Goal: Task Accomplishment & Management: Manage account settings

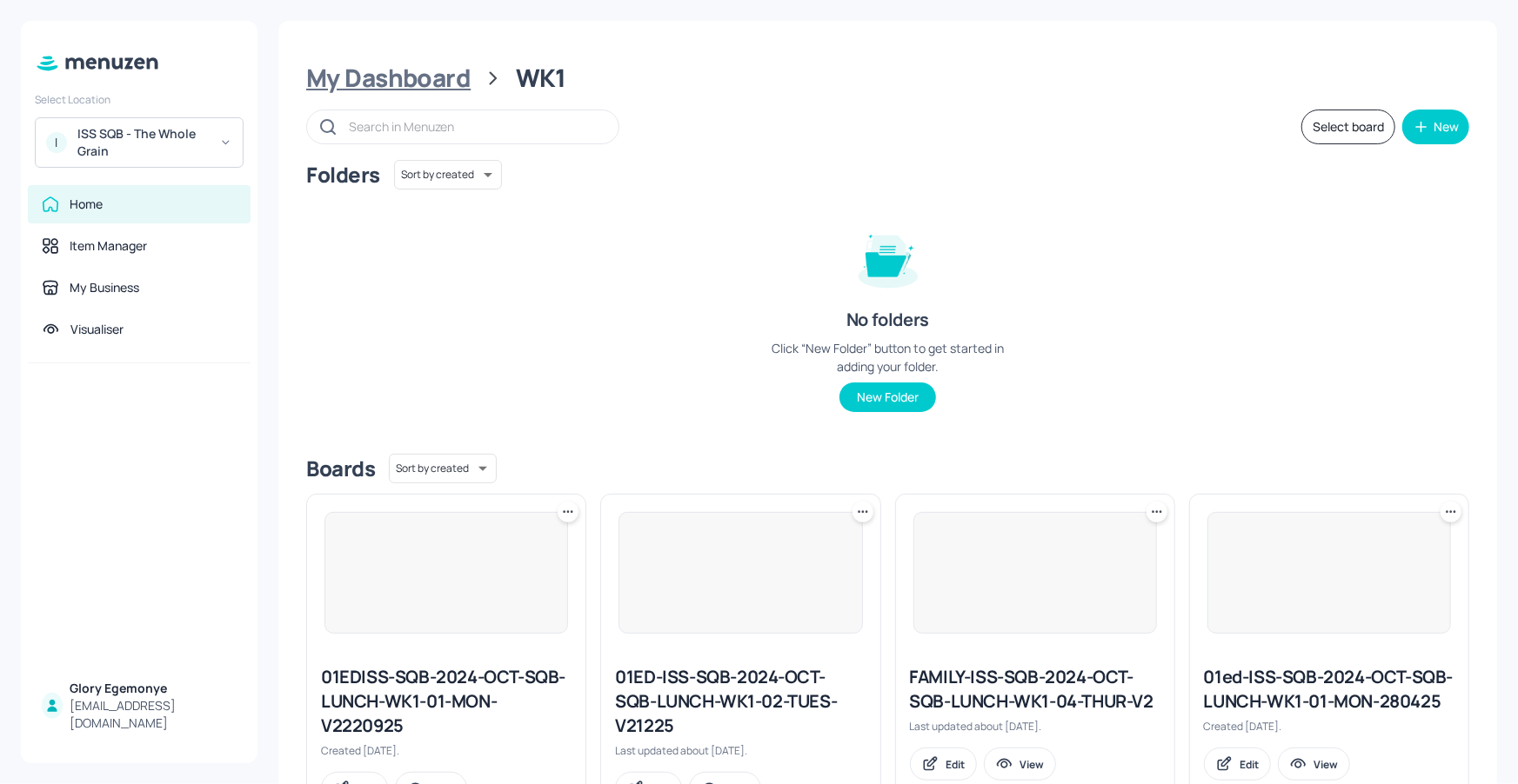
click at [435, 81] on div "My Dashboard" at bounding box center [388, 78] width 164 height 31
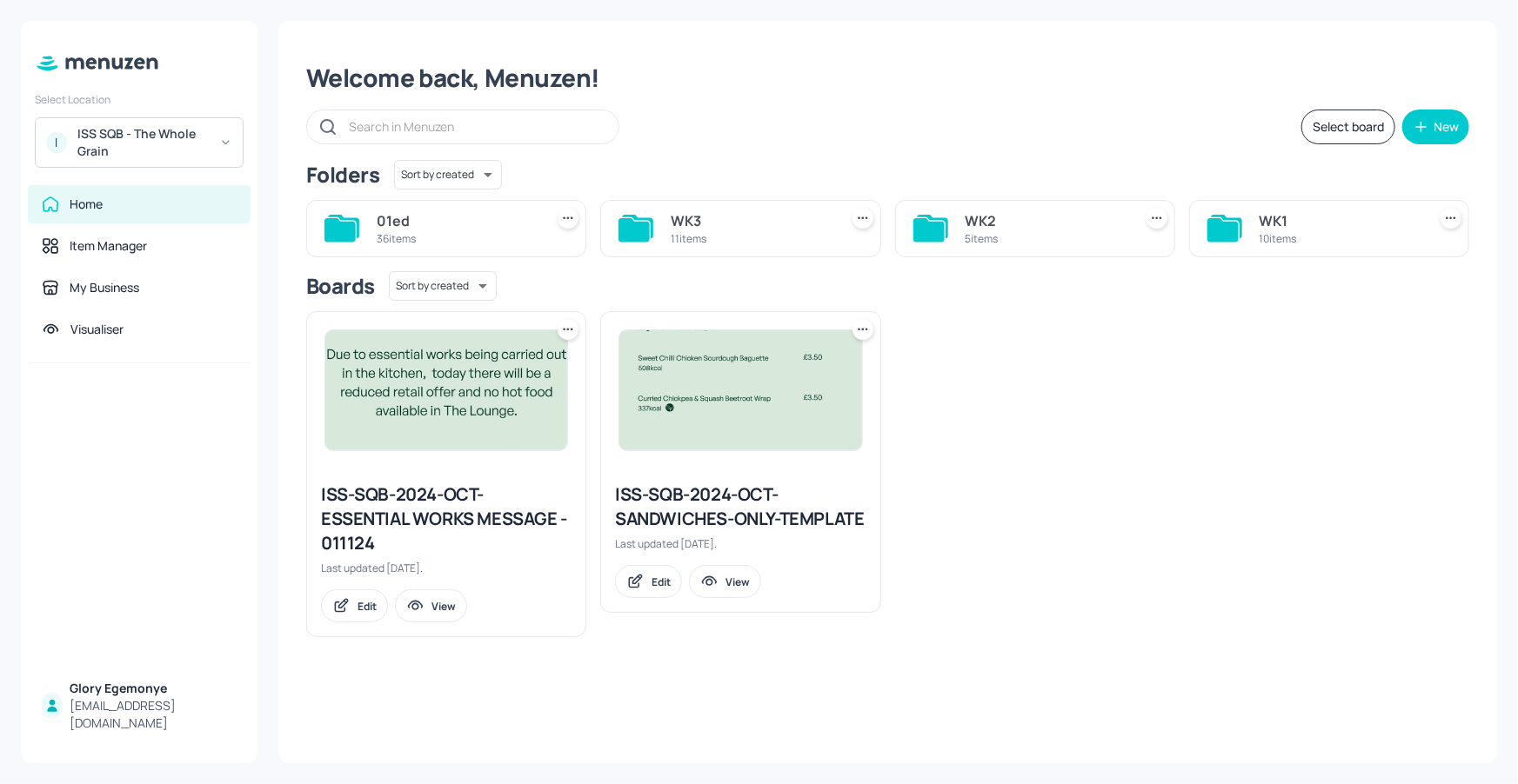
click at [645, 226] on icon at bounding box center [634, 229] width 31 height 23
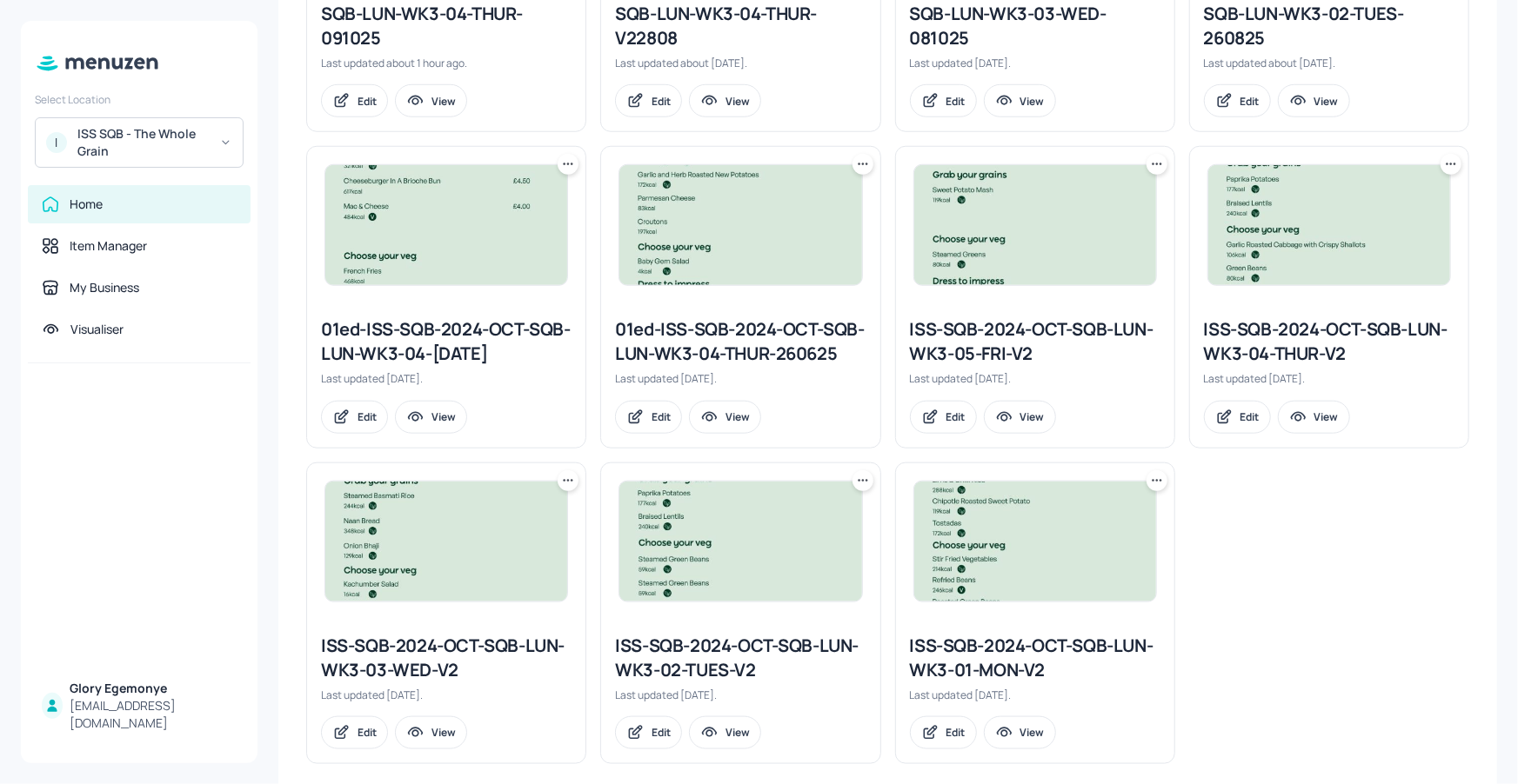
scroll to position [684, 0]
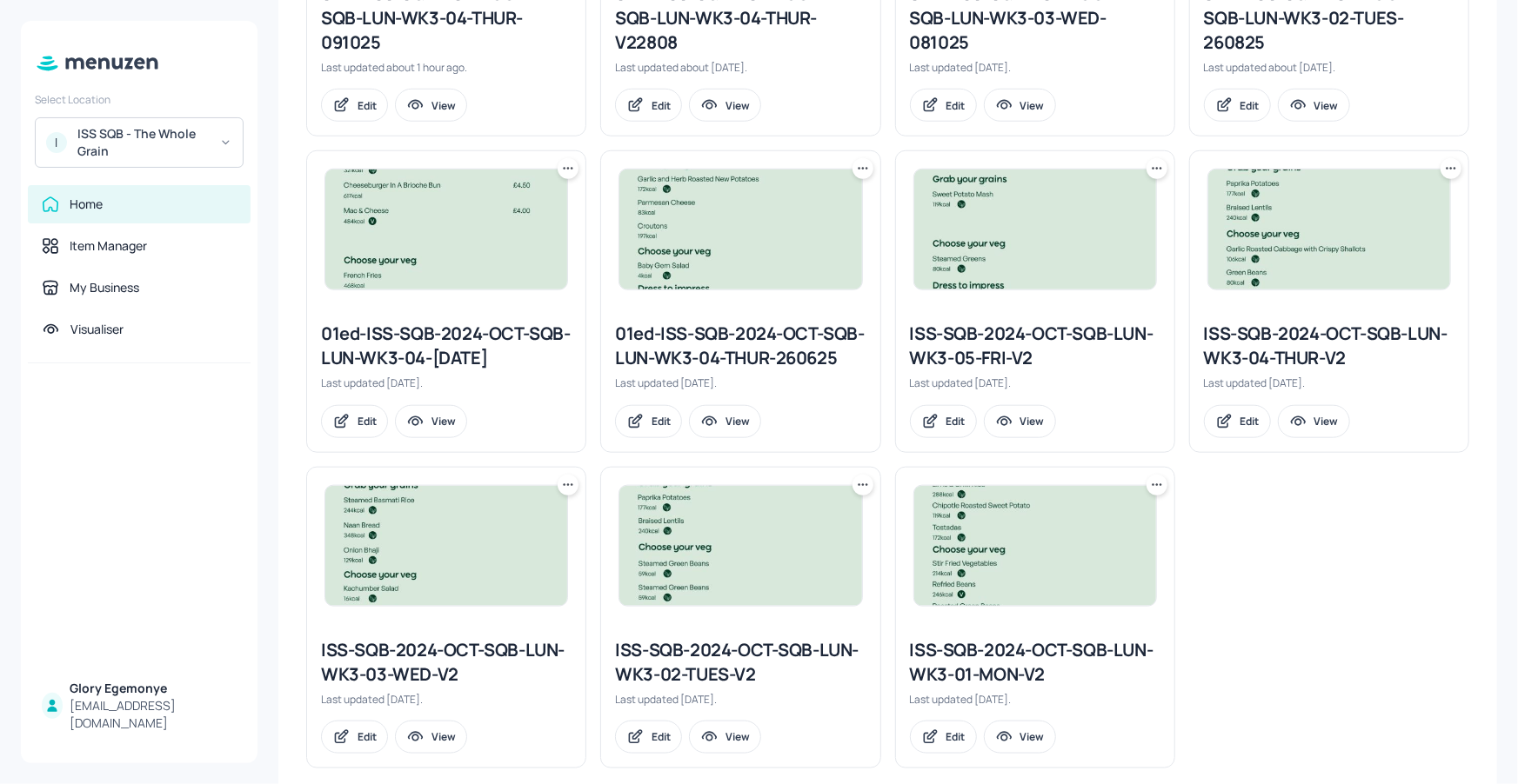
click at [1278, 336] on div "ISS-SQB-2024-OCT-SQB-LUN-WK3-04-THUR-V2" at bounding box center [1329, 345] width 251 height 49
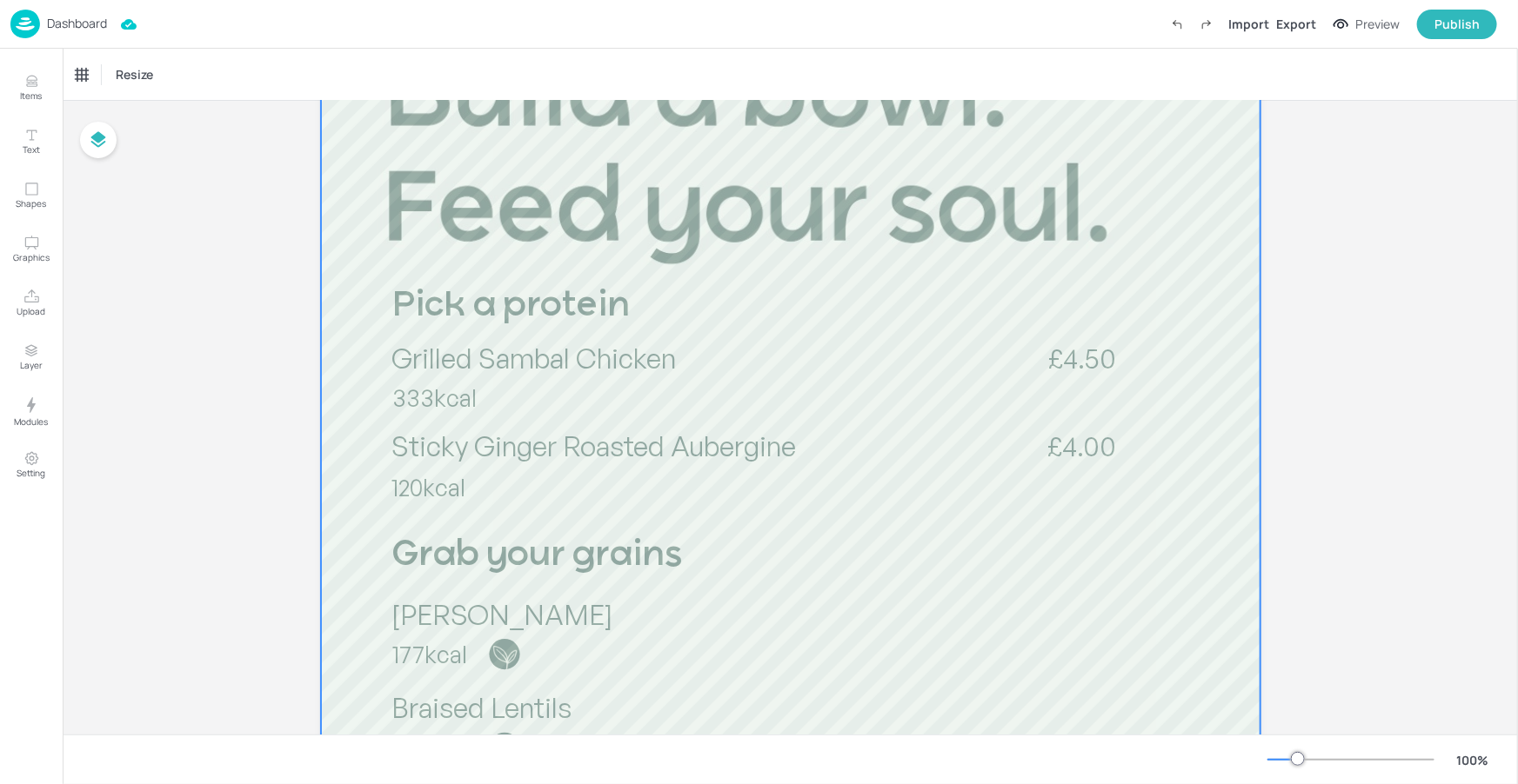
scroll to position [337, 0]
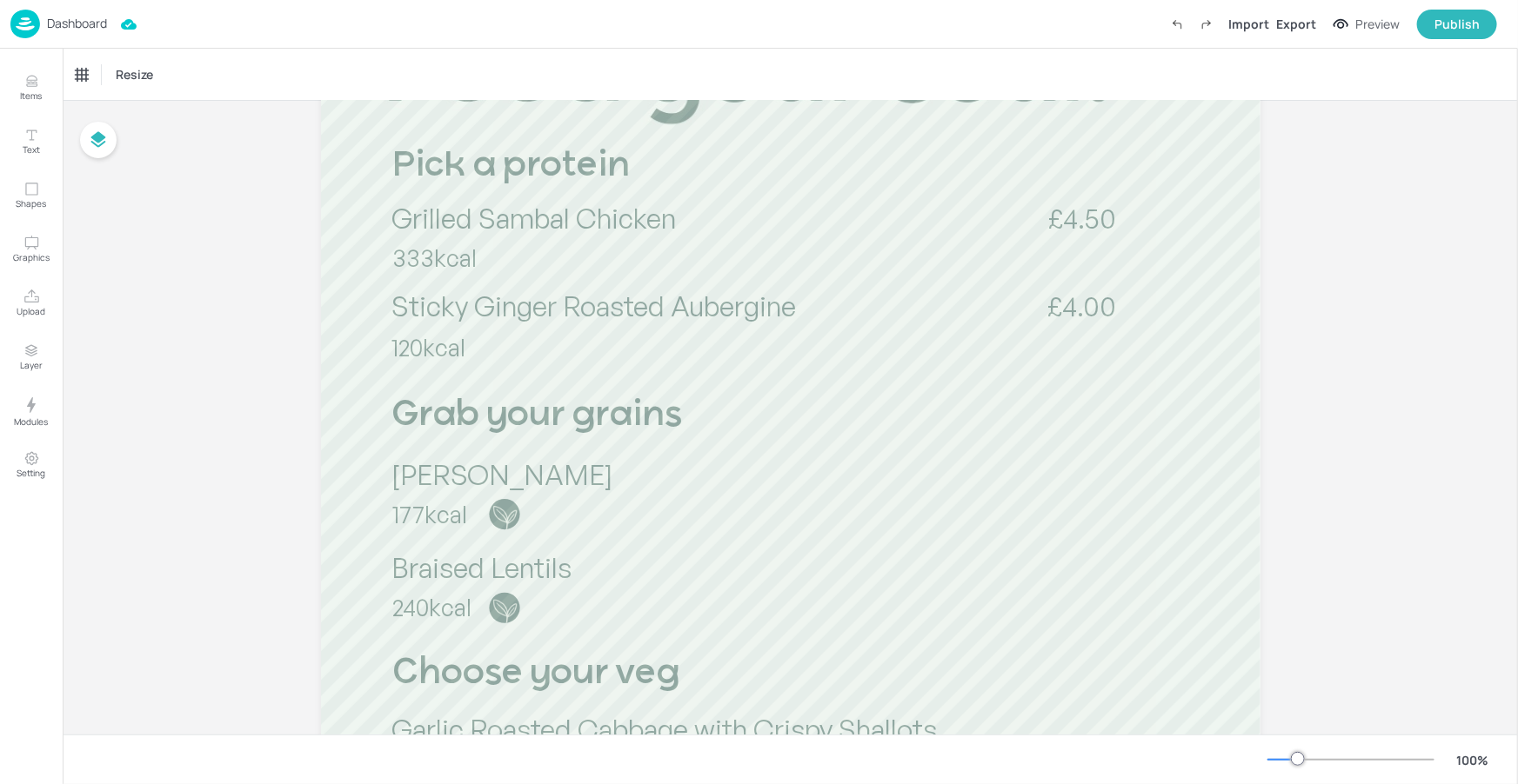
click at [1288, 760] on div at bounding box center [1350, 759] width 167 height 14
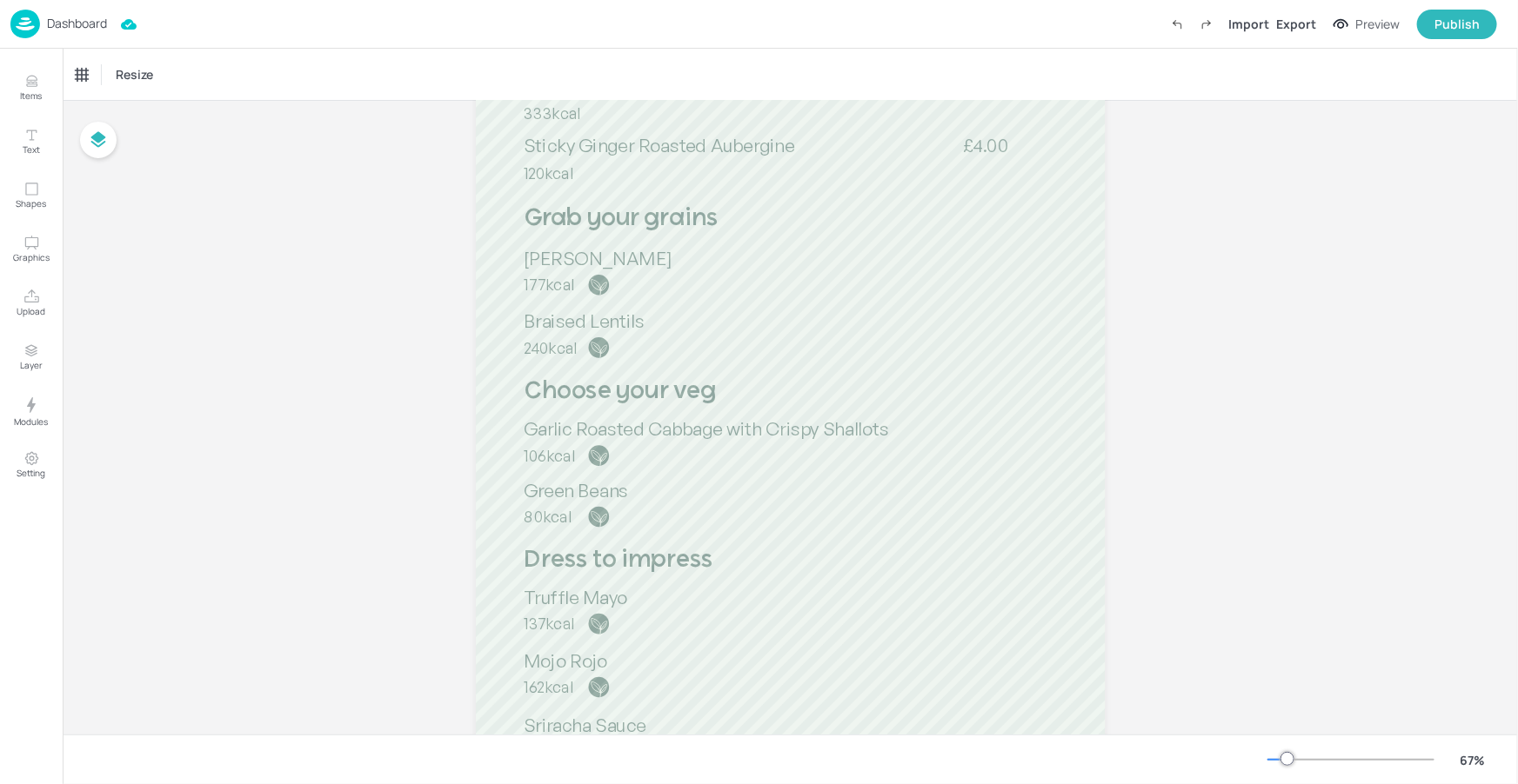
click at [1280, 759] on div at bounding box center [1287, 758] width 14 height 14
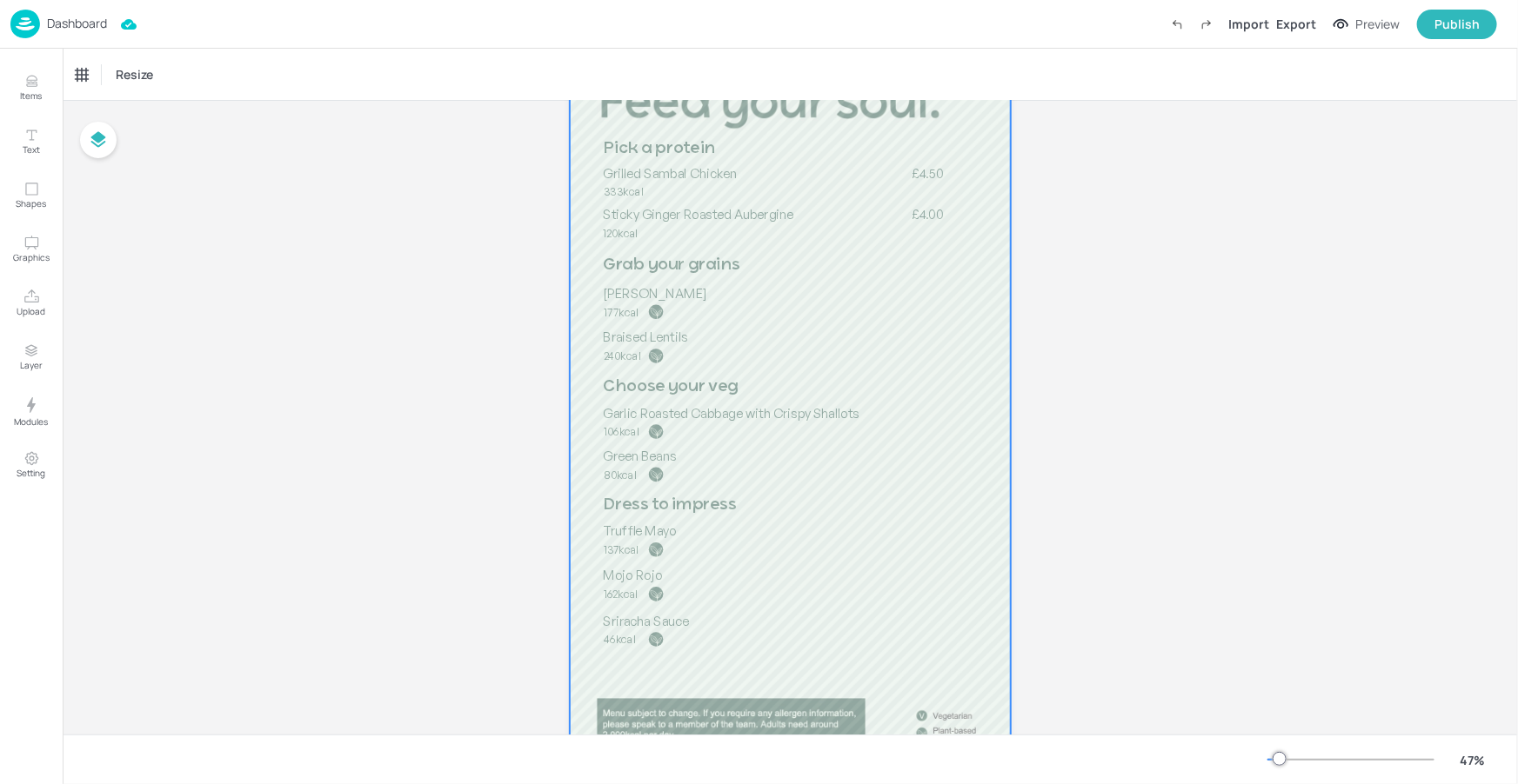
scroll to position [170, 0]
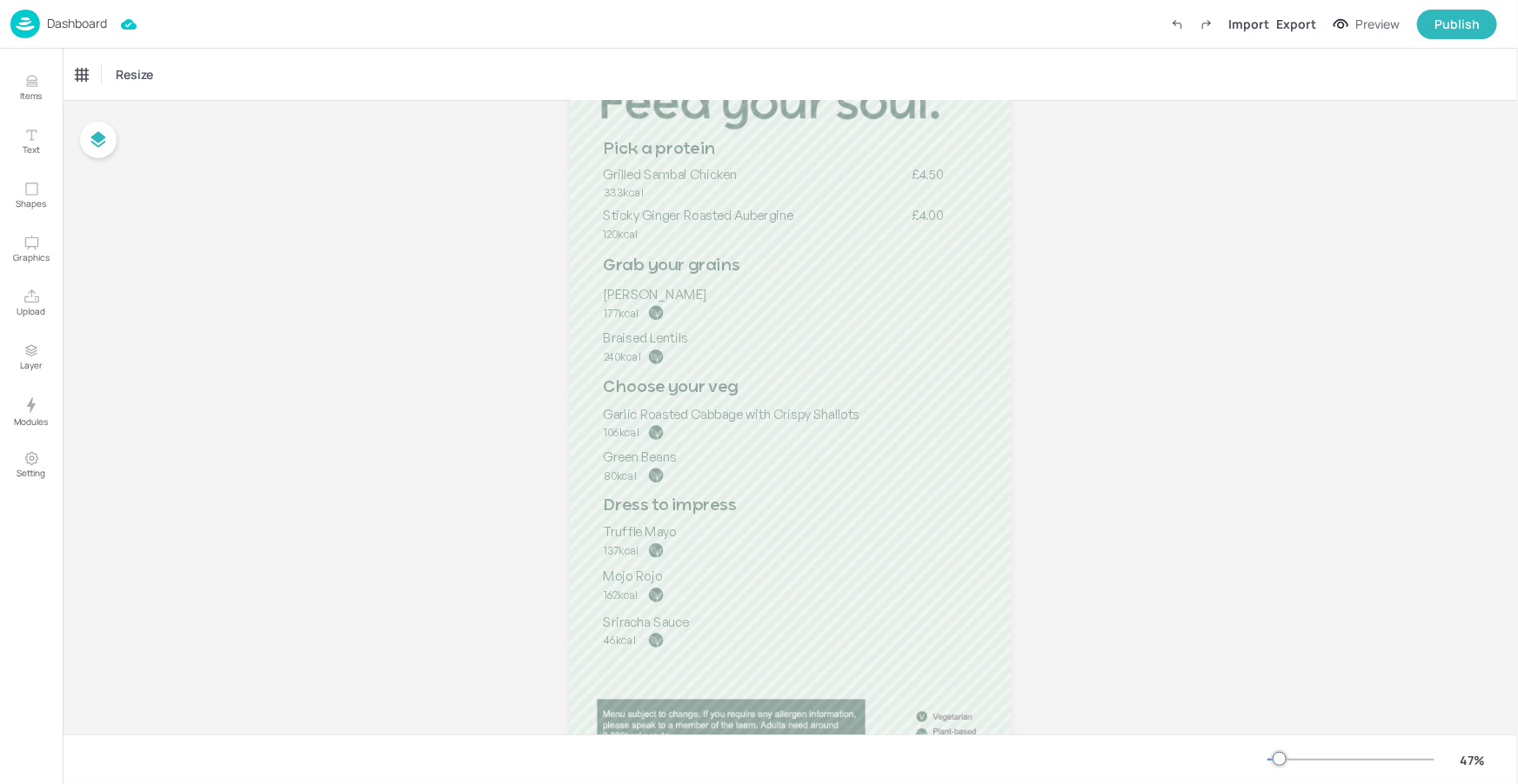
click at [88, 21] on p "Dashboard" at bounding box center [76, 23] width 60 height 12
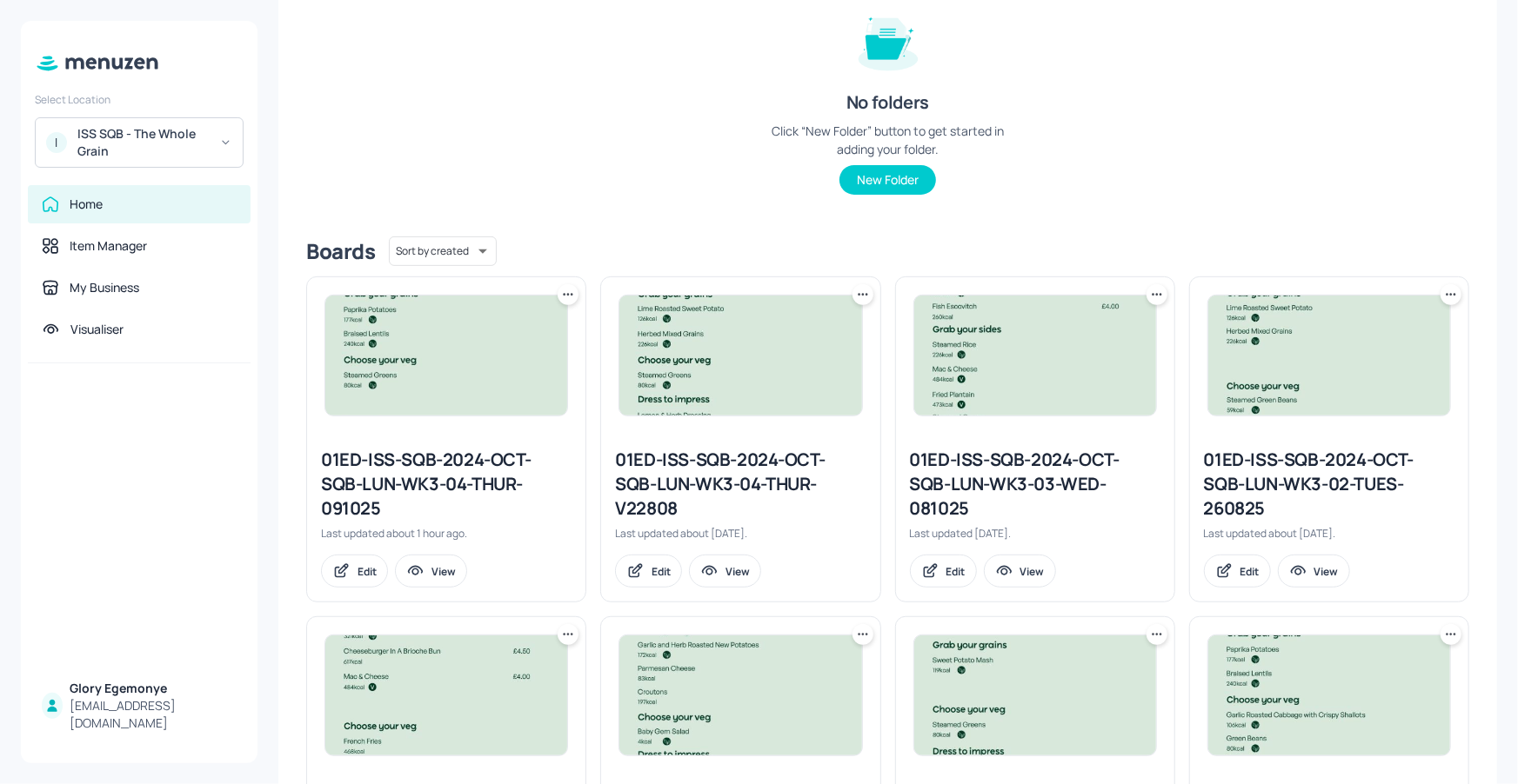
scroll to position [219, 0]
click at [457, 462] on div "01ED-ISS-SQB-2024-OCT-SQB-LUN-WK3-04-THUR-091025" at bounding box center [446, 482] width 251 height 73
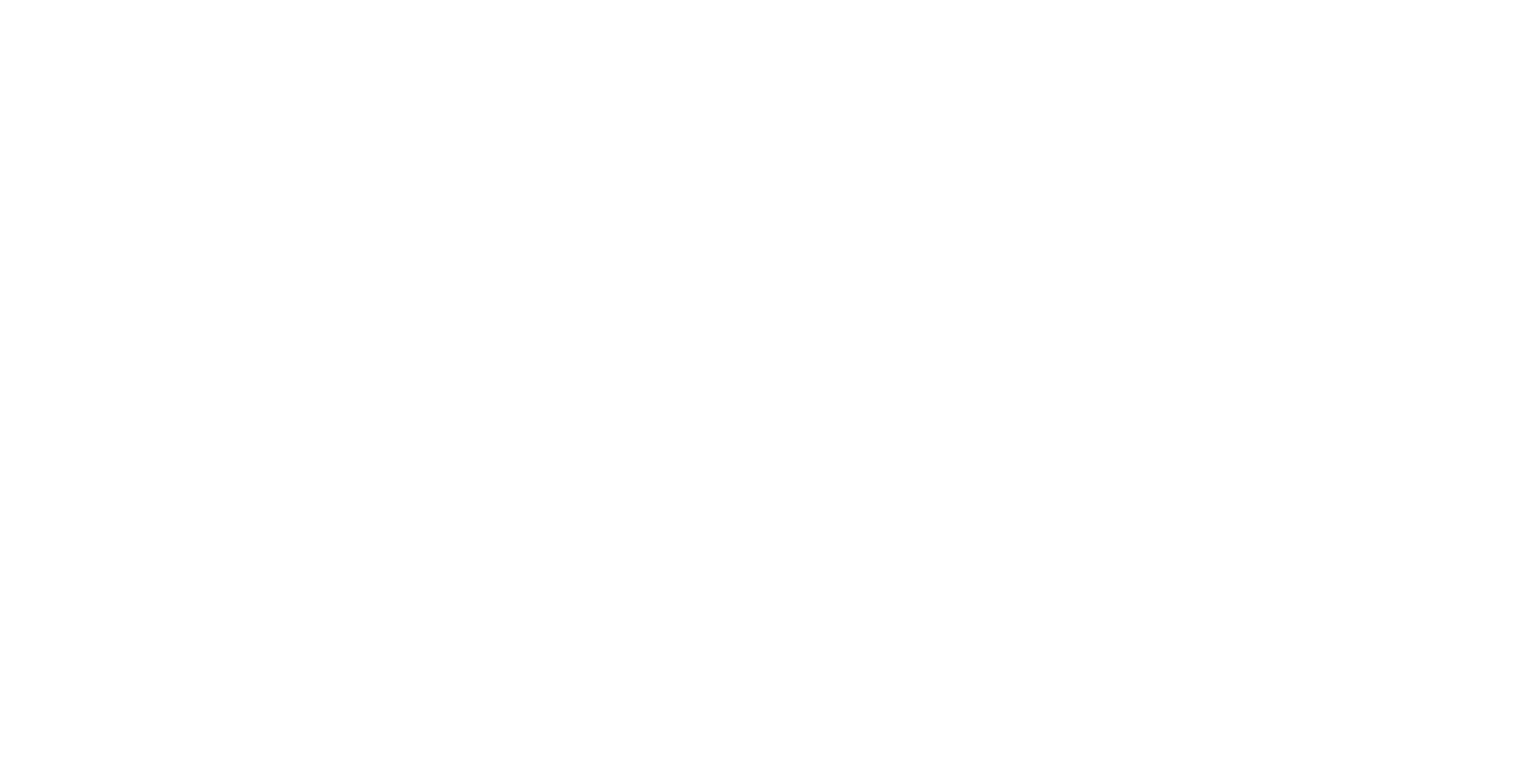
click at [1347, 713] on div at bounding box center [759, 392] width 1518 height 784
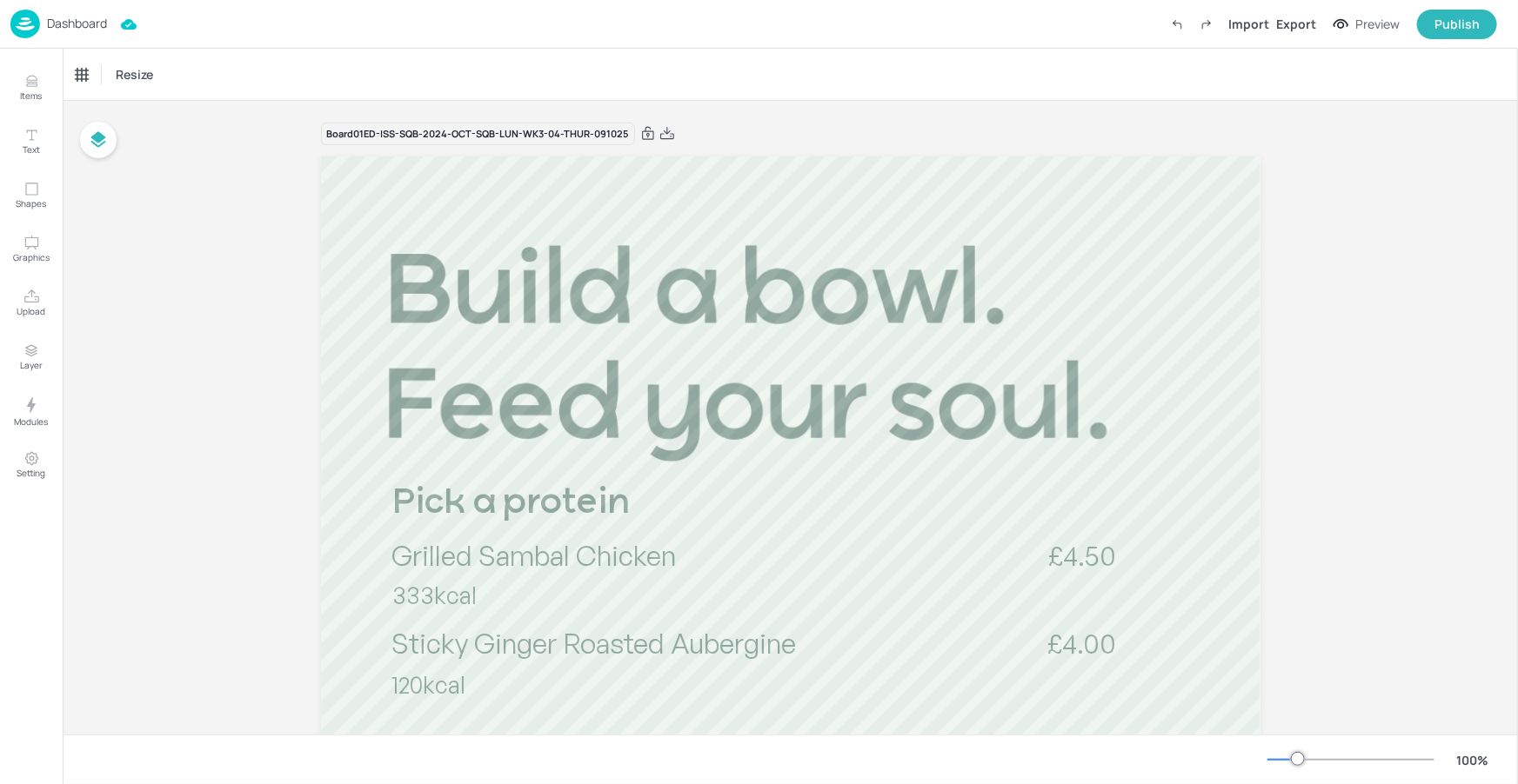
click at [1281, 765] on div at bounding box center [1350, 759] width 167 height 14
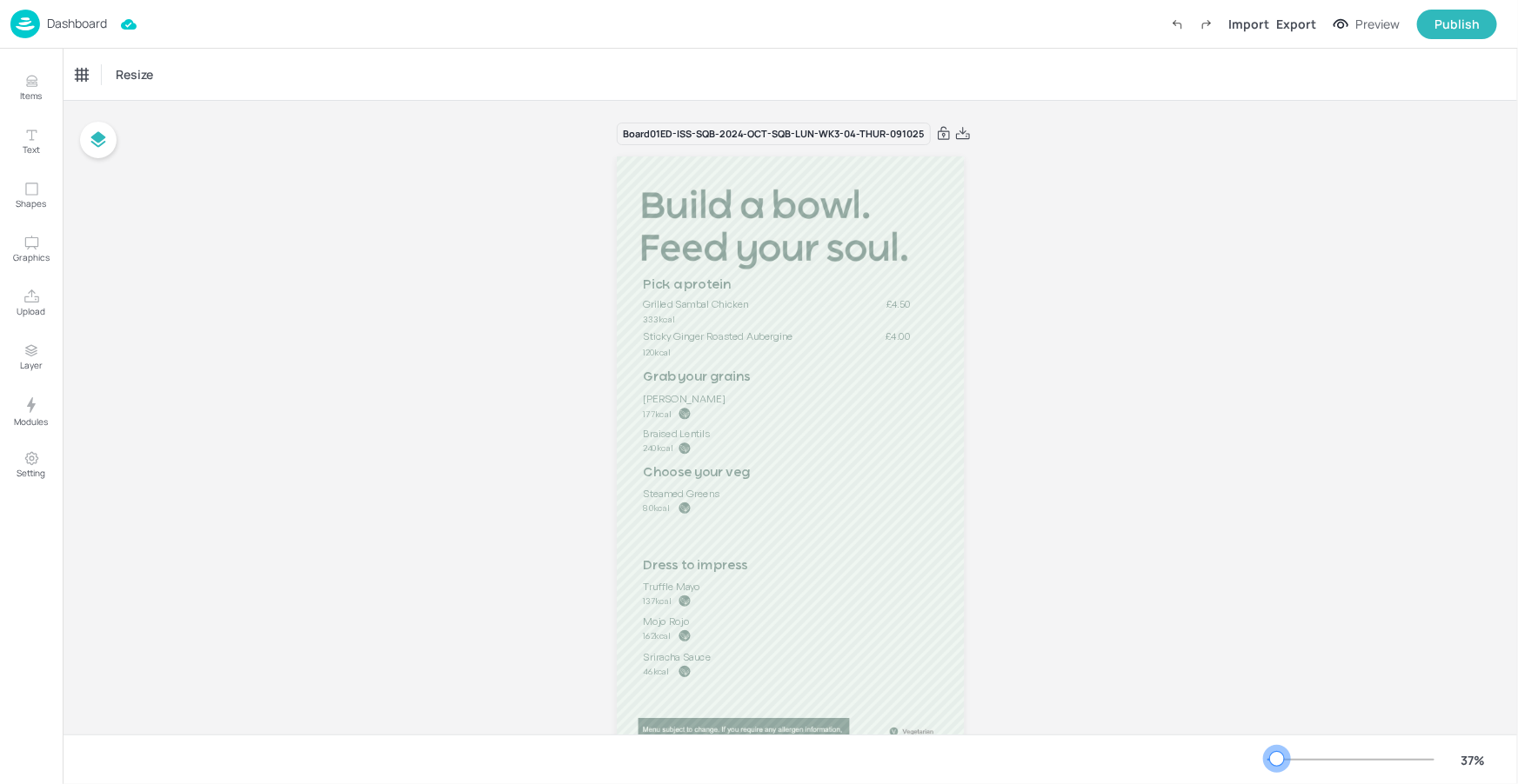
click at [1277, 759] on div at bounding box center [1277, 758] width 14 height 14
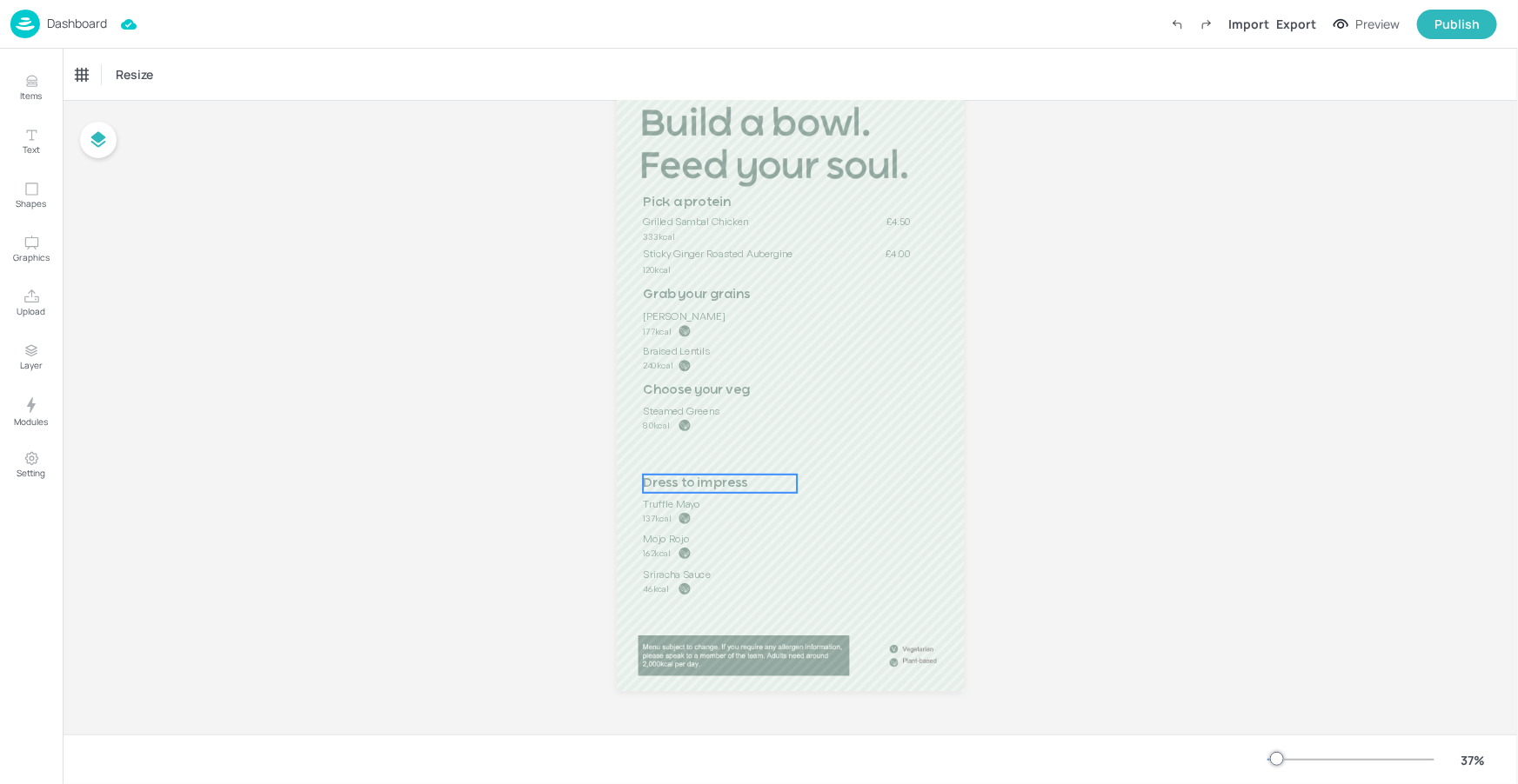
click at [670, 486] on span "Dress to impress" at bounding box center [694, 484] width 104 height 13
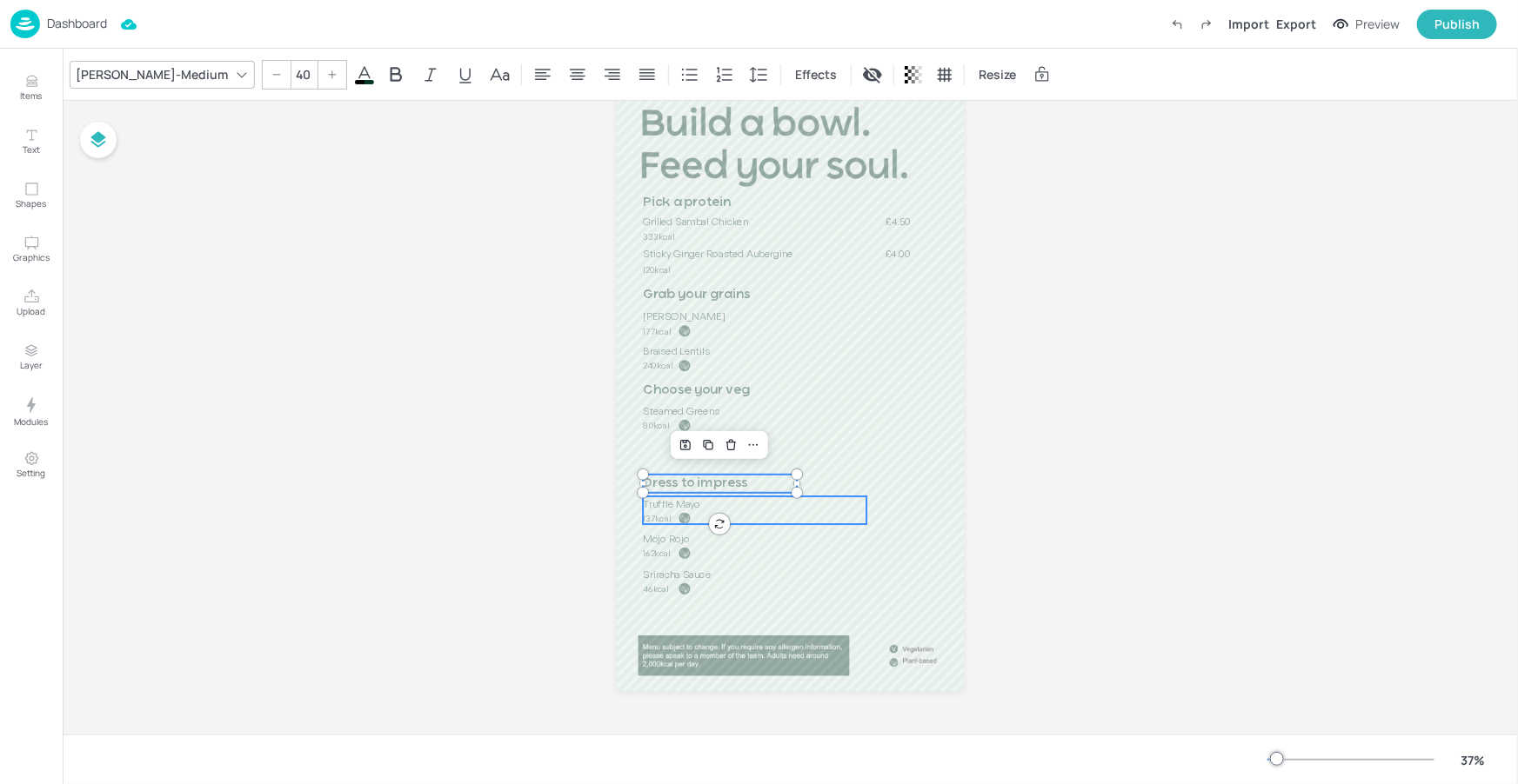
click at [678, 513] on div at bounding box center [684, 518] width 12 height 12
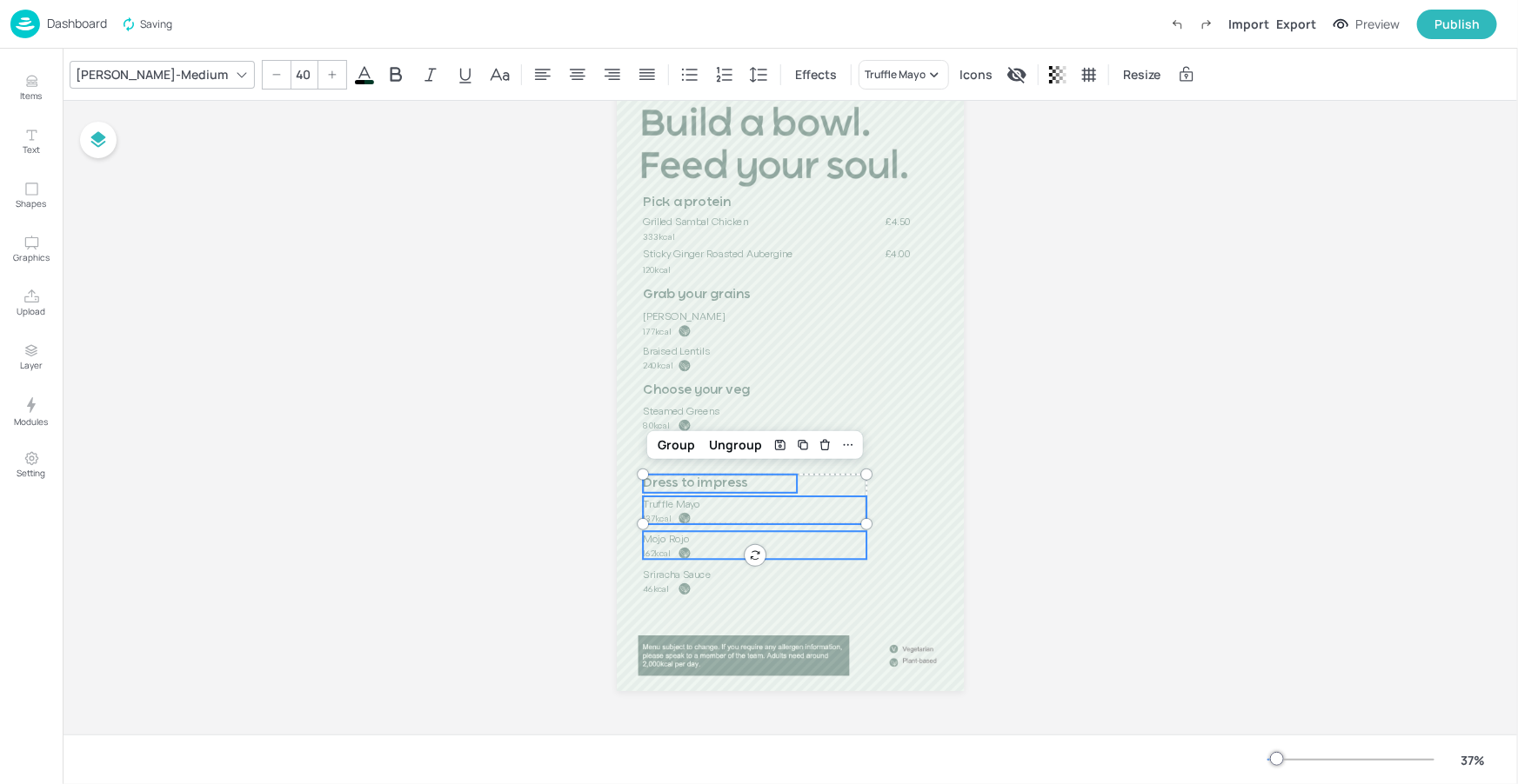
click at [674, 551] on p "162kcal" at bounding box center [687, 553] width 88 height 12
click at [670, 573] on span "Sriracha Sauce" at bounding box center [677, 574] width 68 height 13
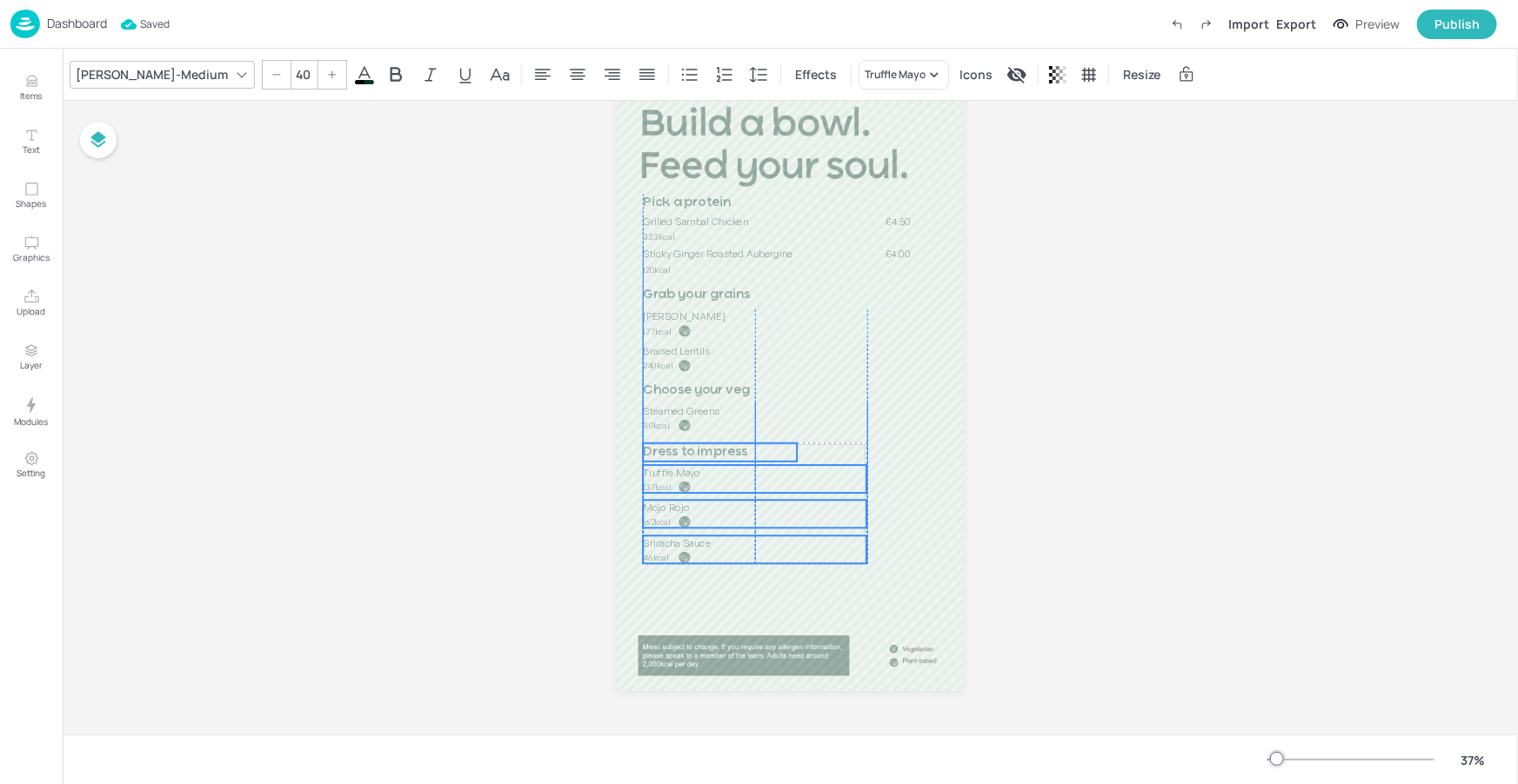
drag, startPoint x: 682, startPoint y: 483, endPoint x: 680, endPoint y: 451, distance: 32.1
click at [680, 451] on span "Dress to impress" at bounding box center [694, 452] width 104 height 13
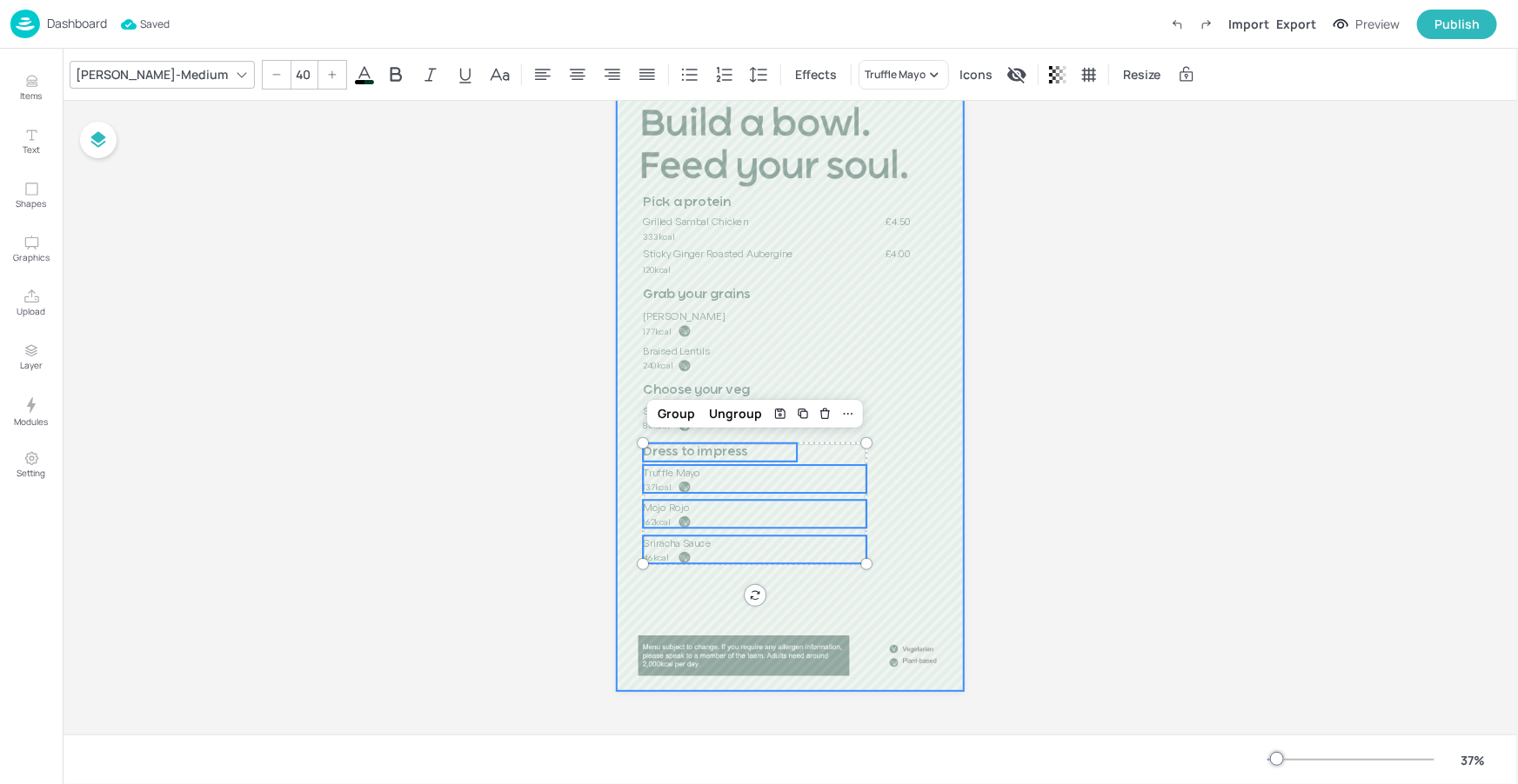
click at [840, 591] on div at bounding box center [790, 382] width 347 height 617
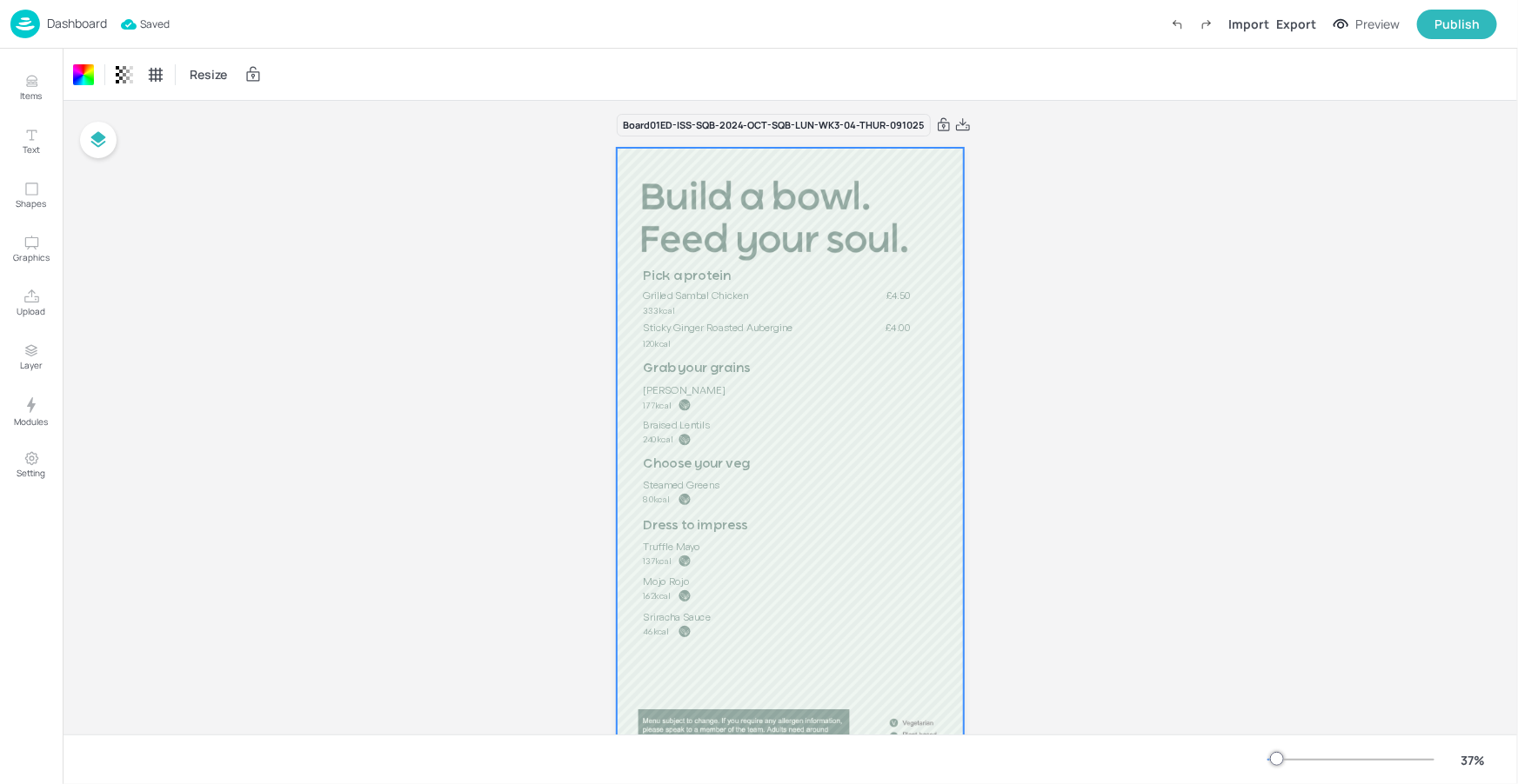
scroll to position [0, 0]
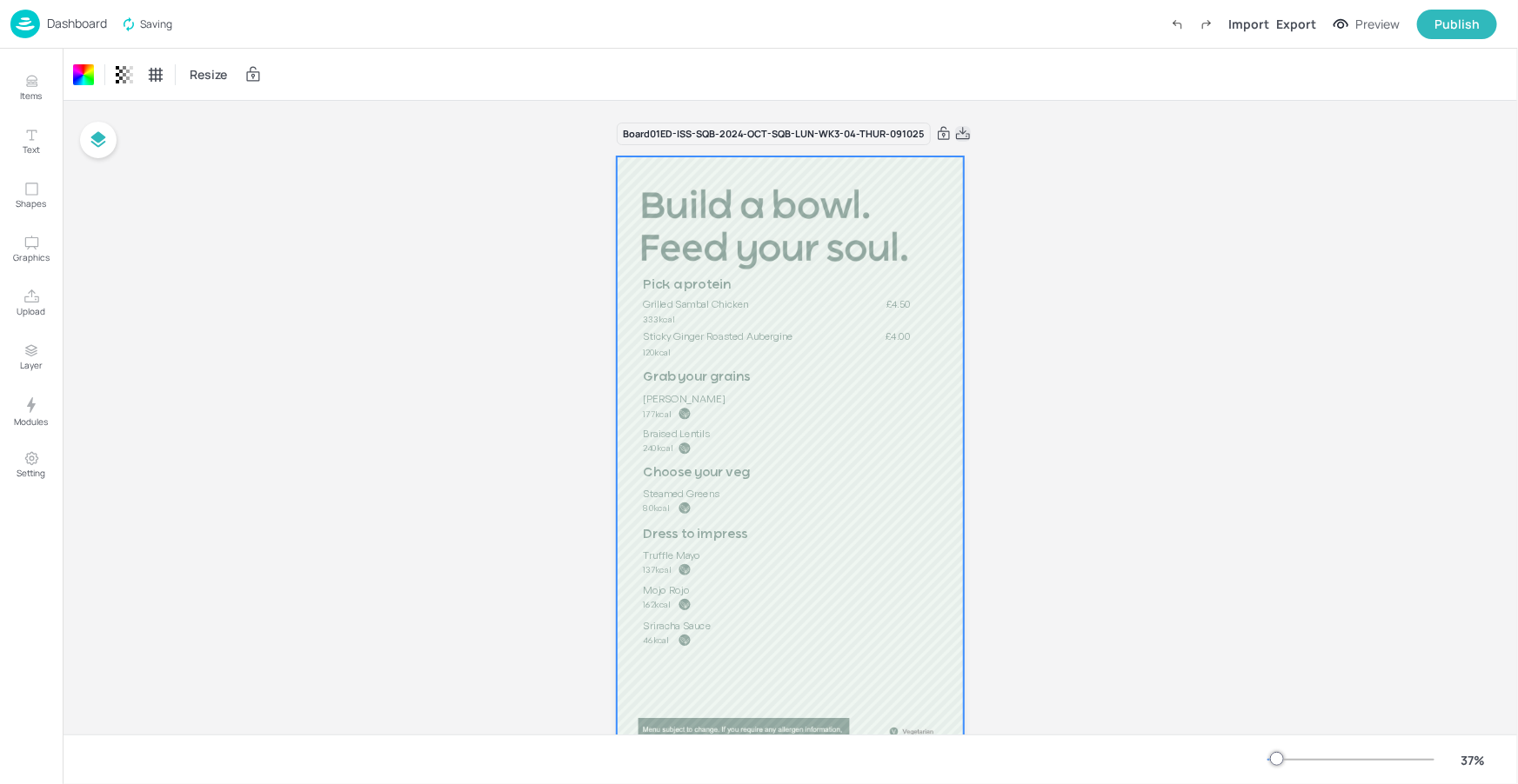
click at [956, 134] on icon at bounding box center [962, 134] width 16 height 18
